Goal: Check status: Check status

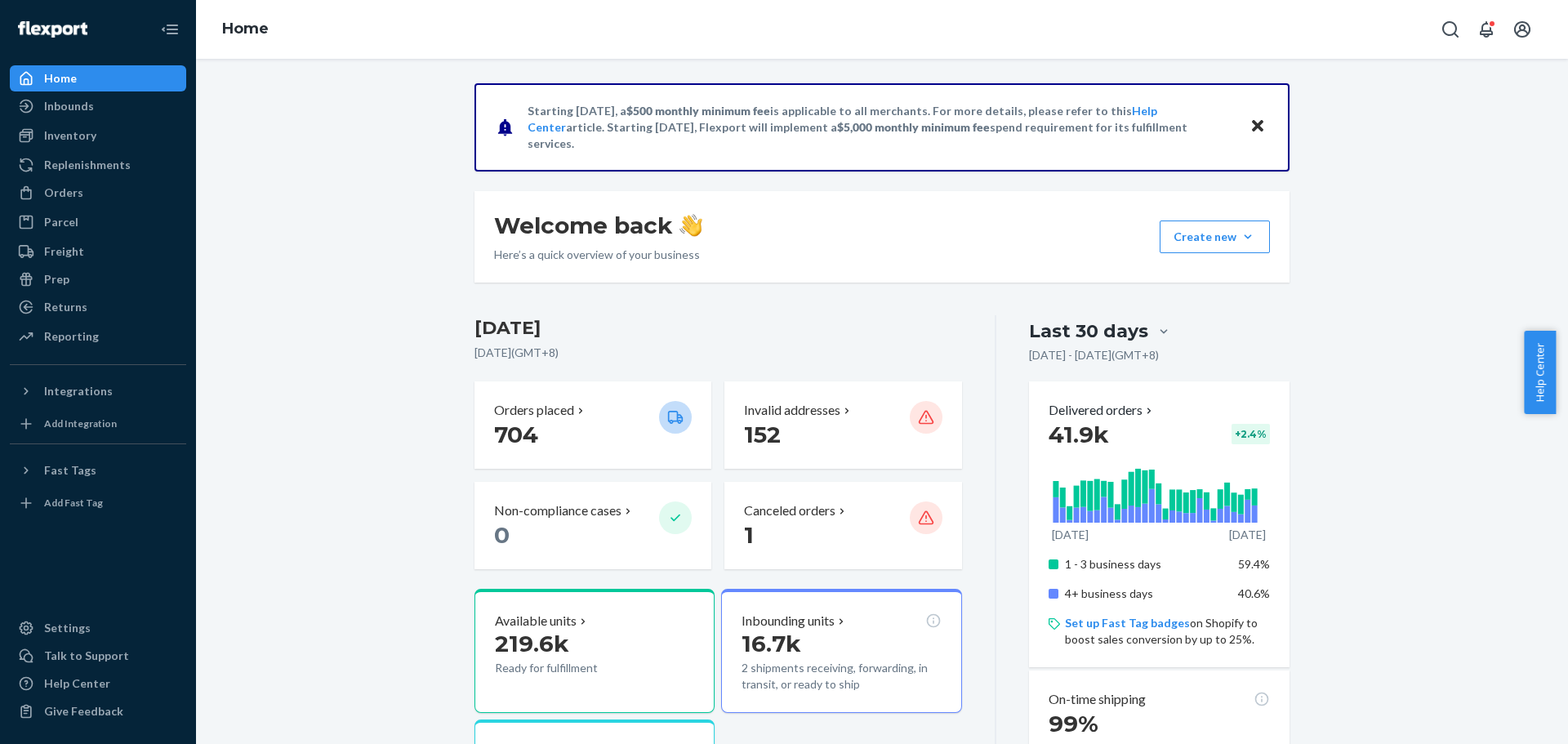
click at [148, 191] on div "Orders" at bounding box center [98, 193] width 173 height 23
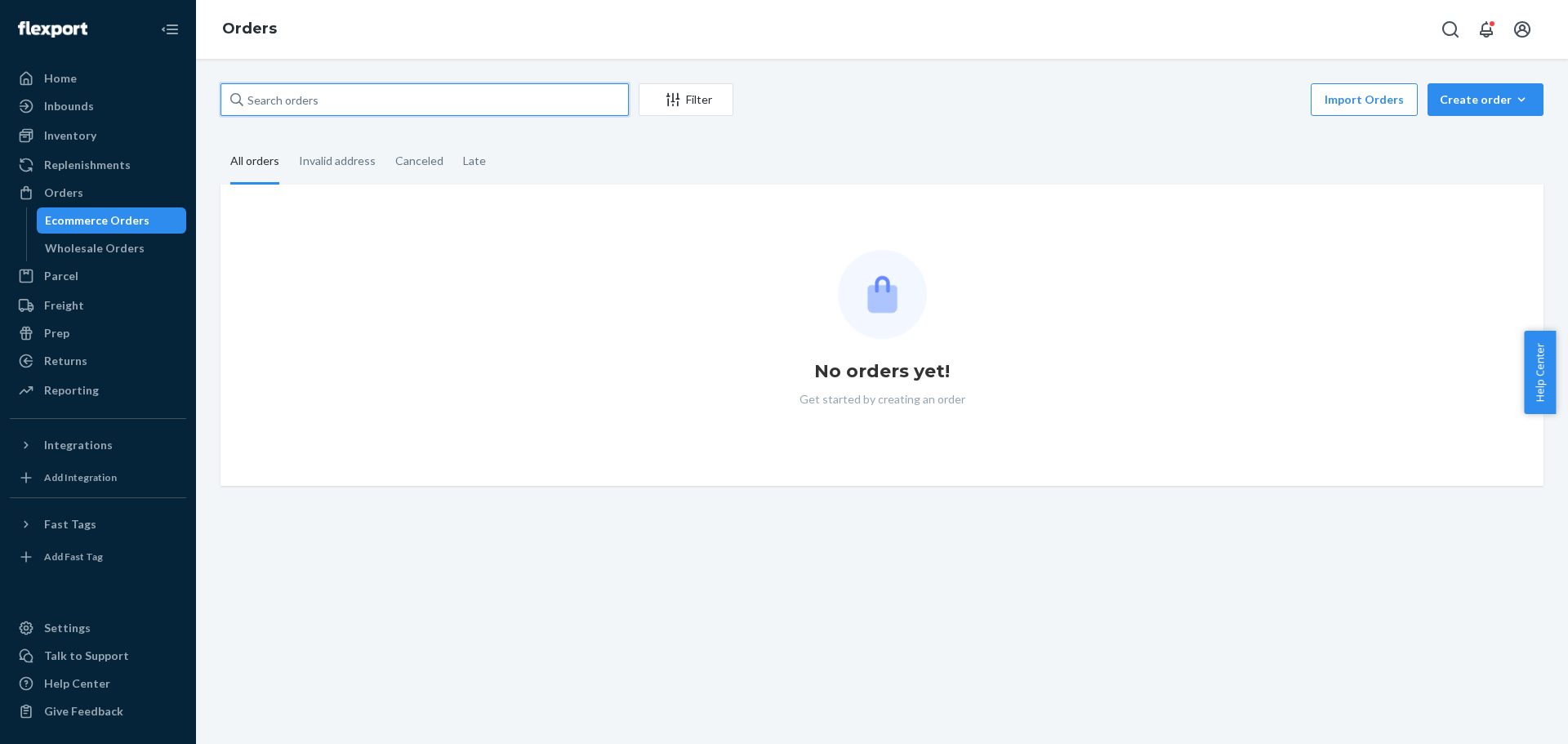
click at [282, 109] on input "text" at bounding box center [424, 100] width 408 height 33
paste input "2986758"
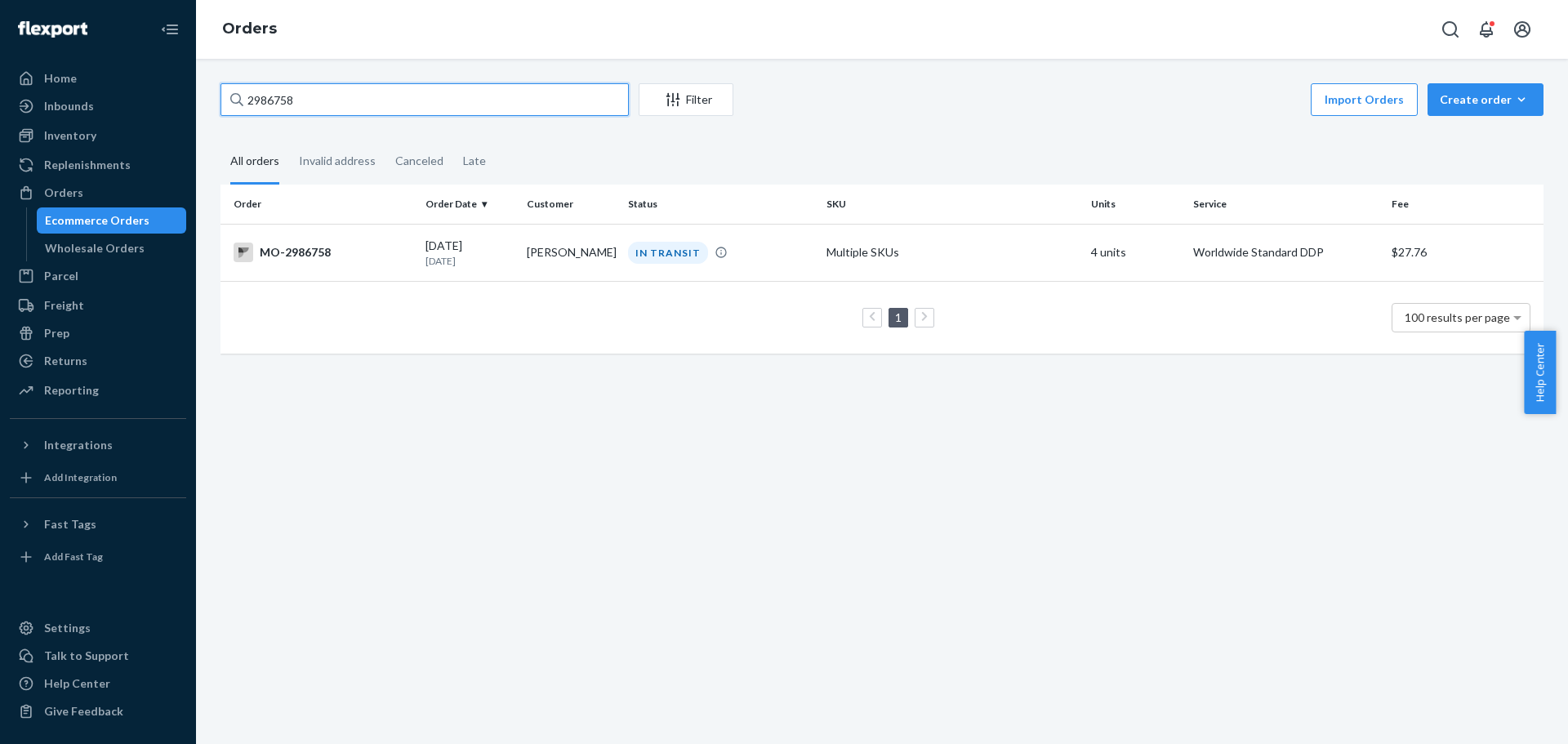
type input "2986758"
click at [488, 249] on div "[DATE] [DATE]" at bounding box center [469, 253] width 88 height 31
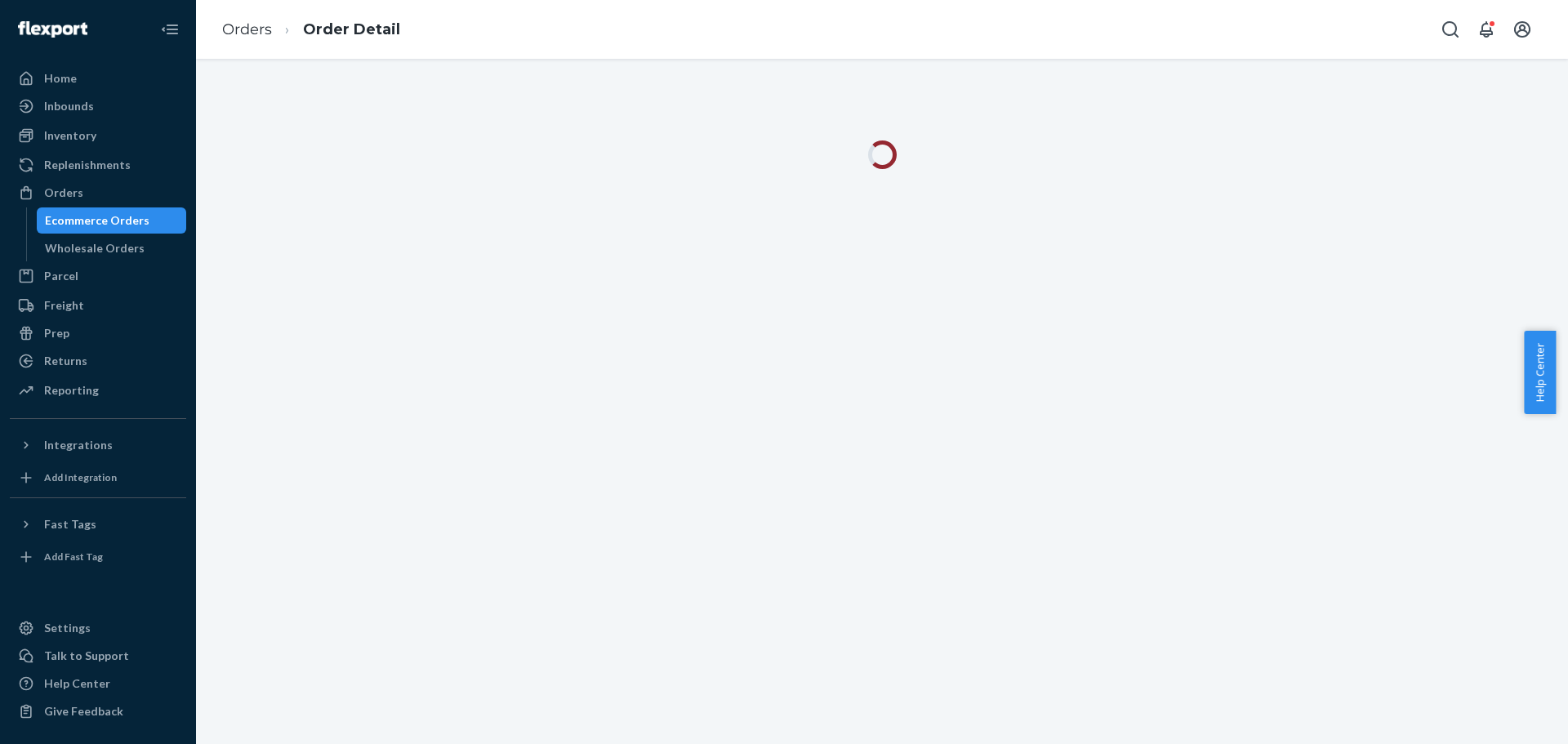
click at [1011, 47] on div "Orders Order Detail" at bounding box center [882, 29] width 1372 height 59
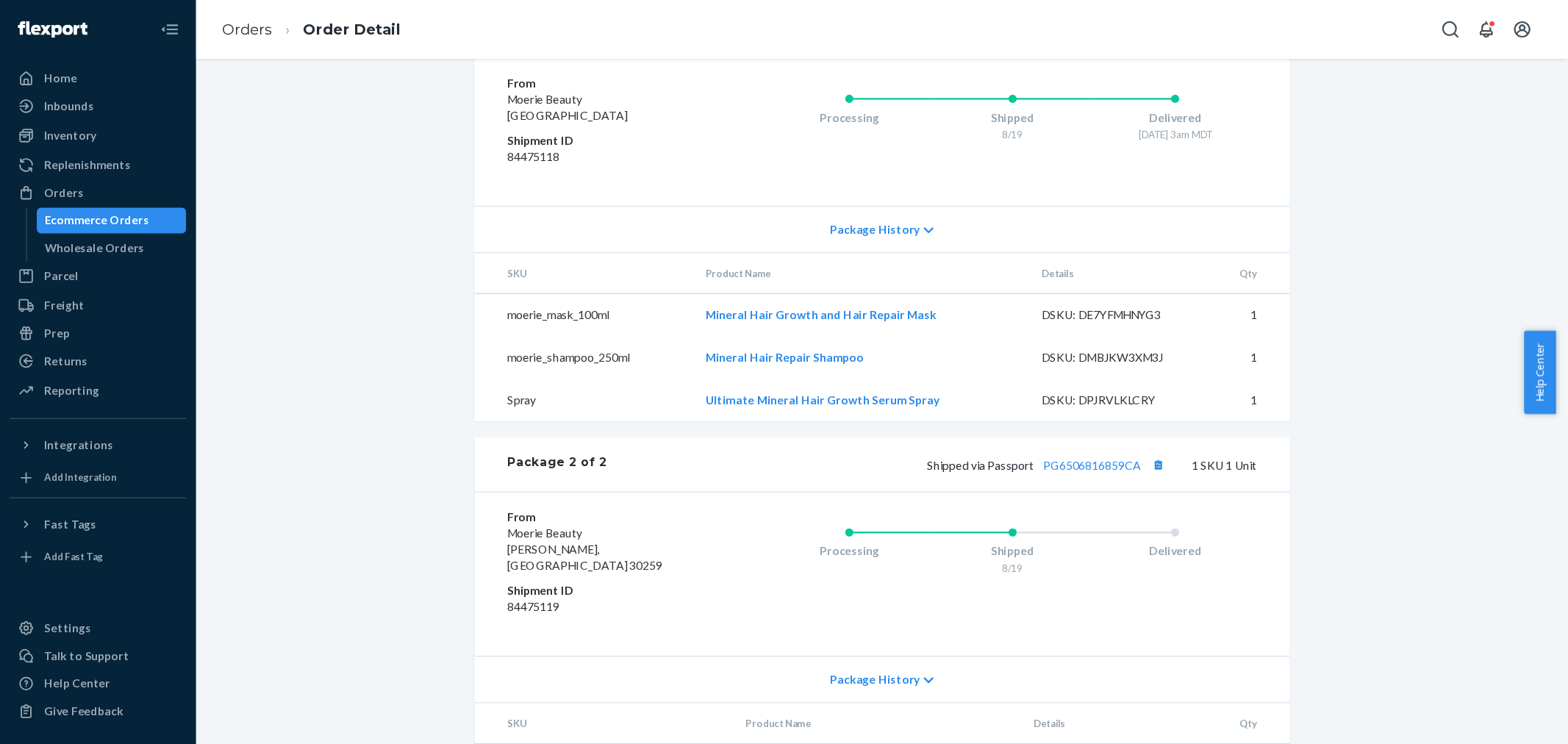
scroll to position [810, 0]
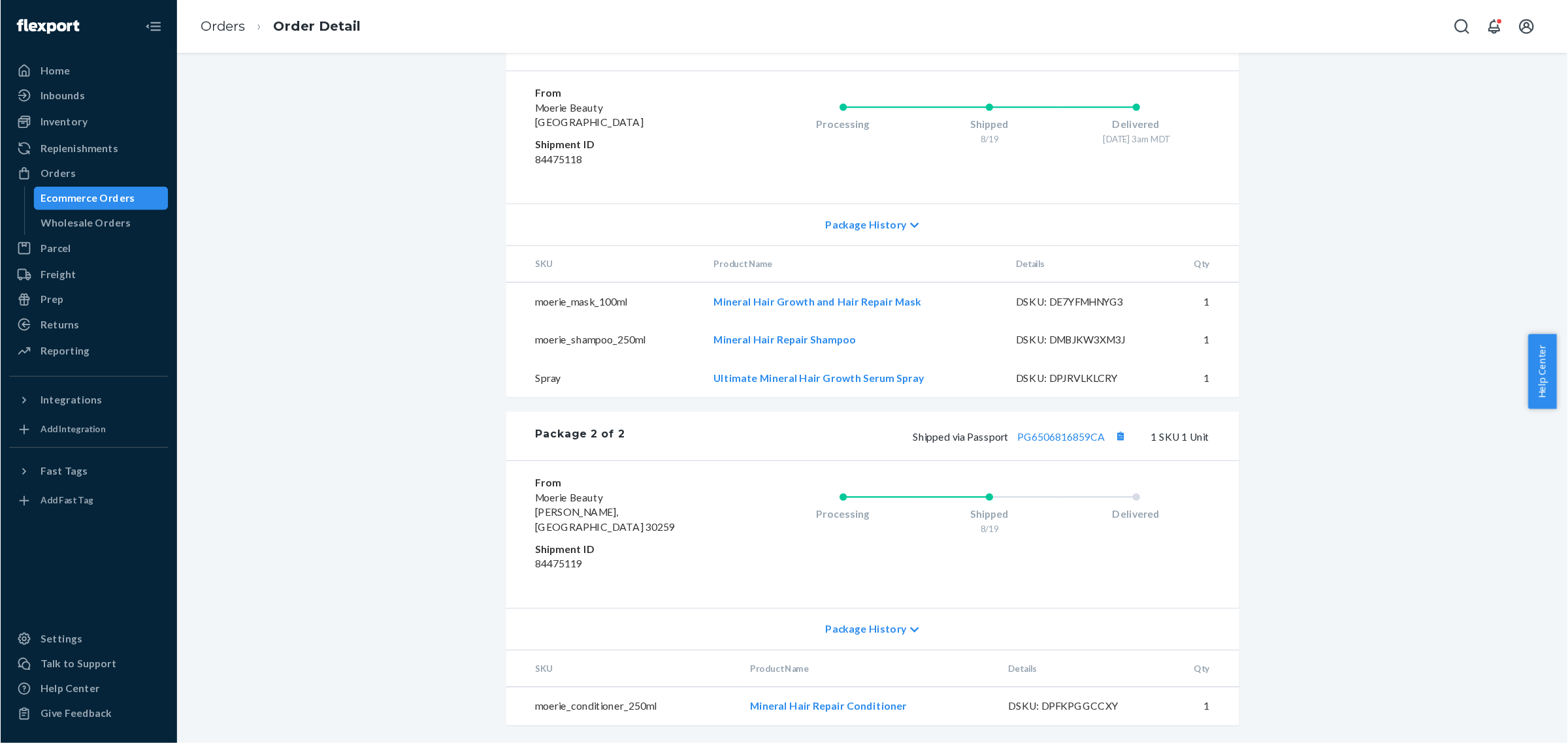
scroll to position [573, 0]
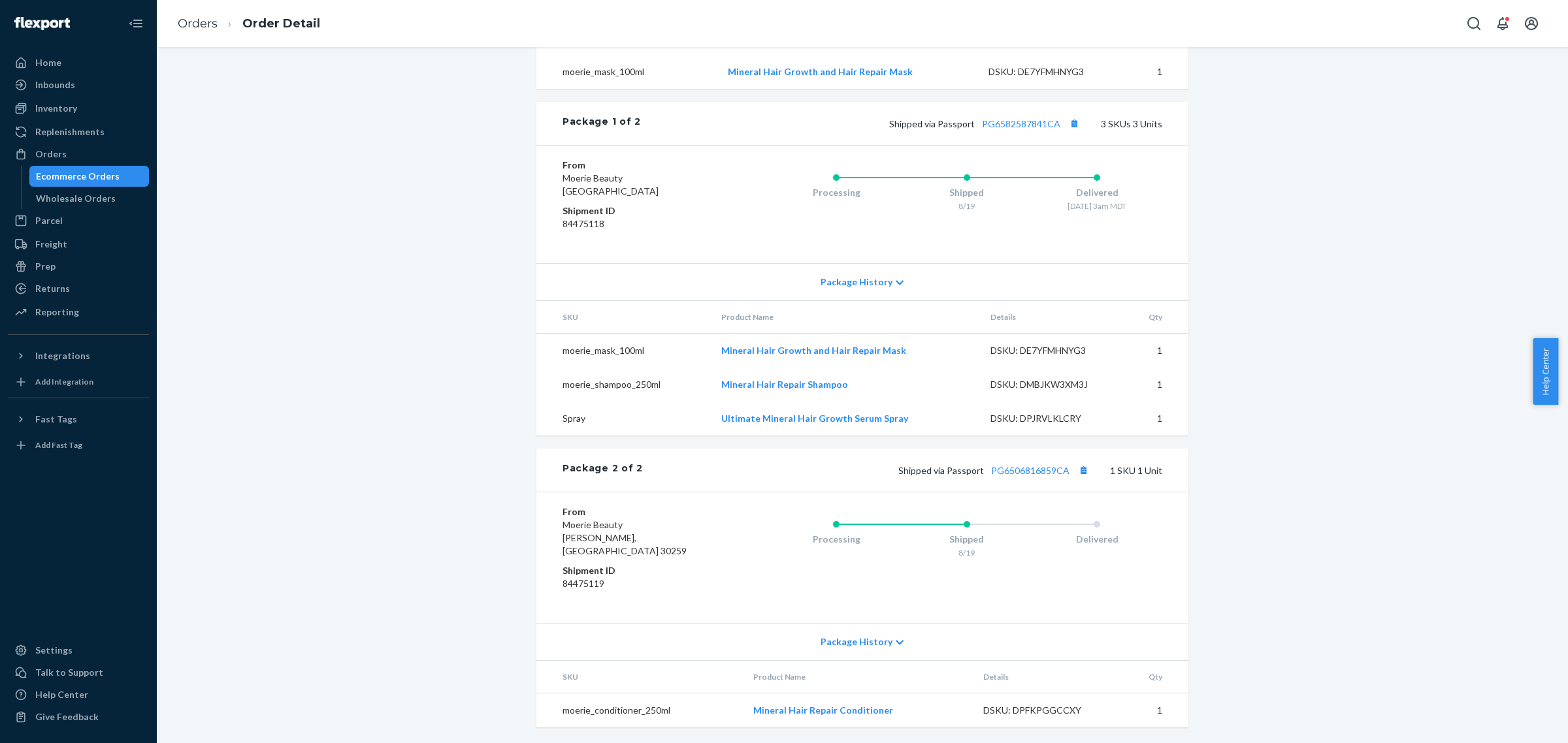
drag, startPoint x: 1300, startPoint y: 67, endPoint x: 1135, endPoint y: 69, distance: 165.0
click at [1254, 67] on div "Website Order # MO-2986758 • Worldwide Standard DDP / $27.76 View Details Creat…" at bounding box center [862, 125] width 1391 height 1234
